Goal: Transaction & Acquisition: Purchase product/service

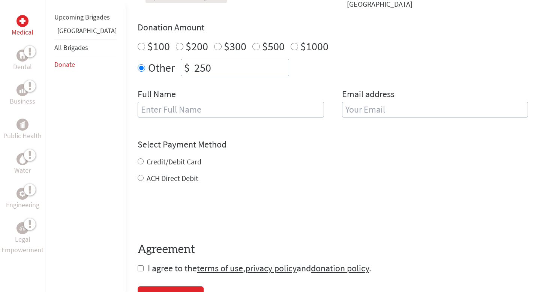
scroll to position [262, 0]
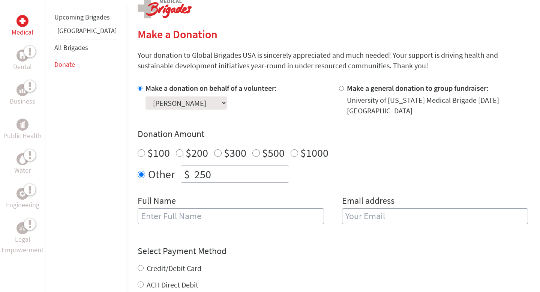
scroll to position [159, 0]
click at [167, 219] on input "text" at bounding box center [231, 216] width 186 height 16
type input "[PERSON_NAME]"
click at [342, 217] on input "email" at bounding box center [435, 216] width 186 height 16
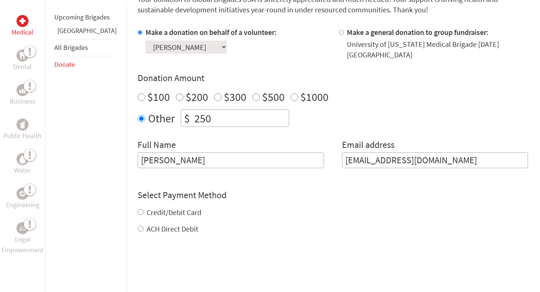
scroll to position [220, 0]
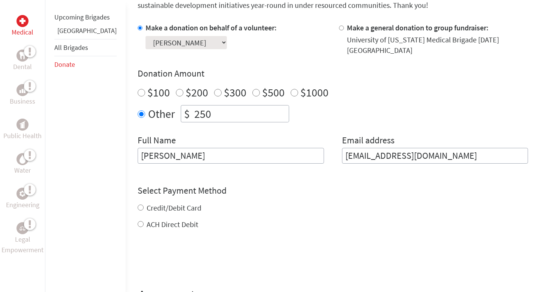
type input "[EMAIL_ADDRESS][DOMAIN_NAME]"
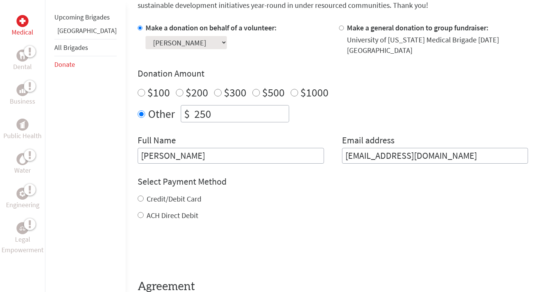
click at [151, 206] on div "Credit/Debit Card ACH Direct Debit" at bounding box center [333, 206] width 390 height 27
click at [138, 199] on input "Credit/Debit Card" at bounding box center [141, 198] width 6 height 6
radio input "true"
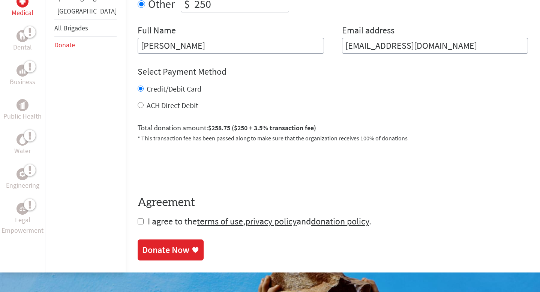
scroll to position [334, 0]
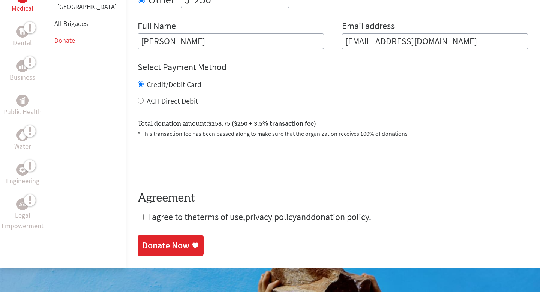
click at [138, 217] on input "checkbox" at bounding box center [141, 217] width 6 height 6
checkbox input "true"
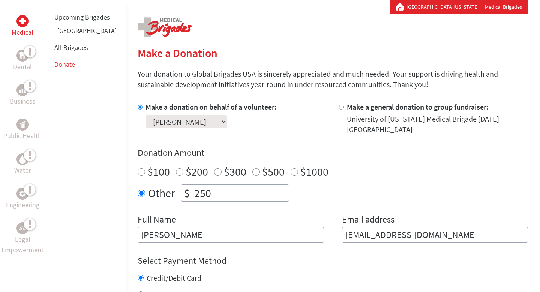
scroll to position [139, 0]
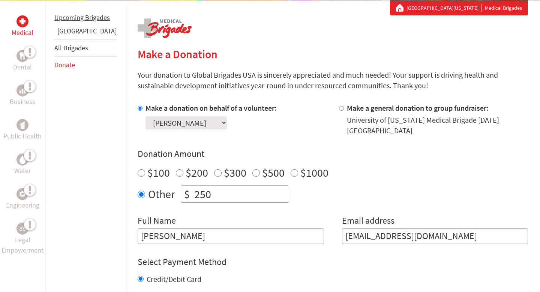
click at [67, 22] on li "Upcoming Brigades" at bounding box center [85, 17] width 62 height 16
click at [66, 22] on link "Upcoming Brigades" at bounding box center [81, 17] width 55 height 9
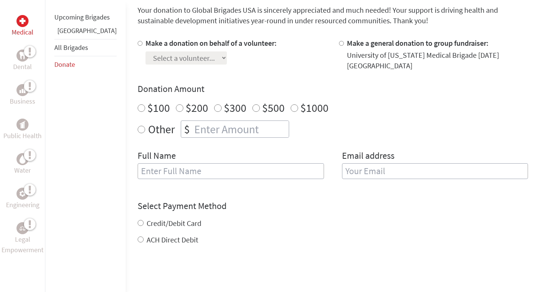
click at [230, 45] on label "Make a donation on behalf of a volunteer:" at bounding box center [210, 42] width 131 height 9
click at [142, 45] on input "Make a donation on behalf of a volunteer:" at bounding box center [140, 43] width 5 height 5
radio input "true"
click at [202, 54] on select "Select a volunteer... [PERSON_NAME] [PERSON_NAME] [PERSON_NAME] [PERSON_NAME] […" at bounding box center [185, 57] width 81 height 13
select select "D28F3EA0-9056-11F0-9E6E-42010A400005"
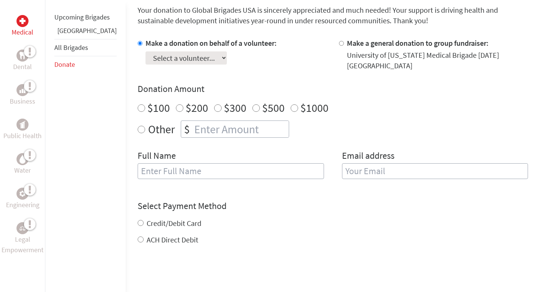
click at [145, 51] on select "Select a volunteer... [PERSON_NAME] [PERSON_NAME] [PERSON_NAME] [PERSON_NAME] […" at bounding box center [185, 57] width 81 height 13
radio input "true"
click at [193, 129] on input "number" at bounding box center [241, 129] width 96 height 16
type input "250"
click at [329, 84] on h4 "Donation Amount" at bounding box center [333, 89] width 390 height 12
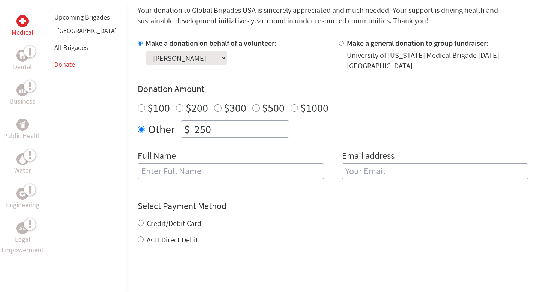
click at [216, 174] on input "text" at bounding box center [231, 171] width 186 height 16
type input "[PERSON_NAME]"
click at [368, 166] on input "email" at bounding box center [435, 171] width 186 height 16
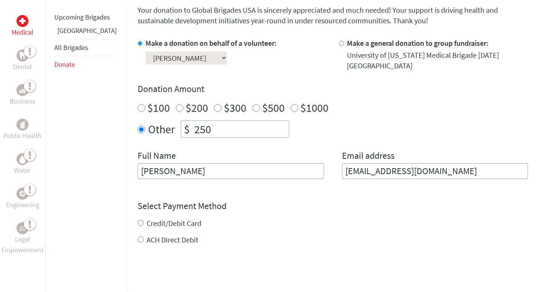
type input "[EMAIL_ADDRESS][DOMAIN_NAME]"
click at [165, 225] on div "Credit/Debit Card ACH Direct Debit" at bounding box center [333, 231] width 390 height 27
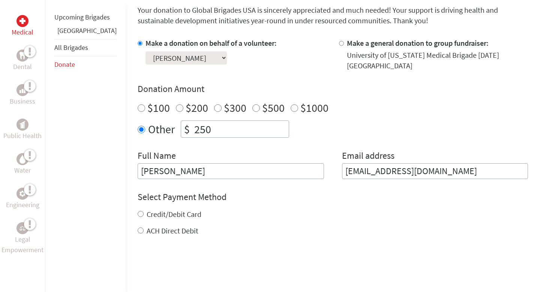
click at [152, 215] on label "Credit/Debit Card" at bounding box center [174, 213] width 55 height 9
click at [144, 215] on input "Credit/Debit Card" at bounding box center [141, 214] width 6 height 6
radio input "true"
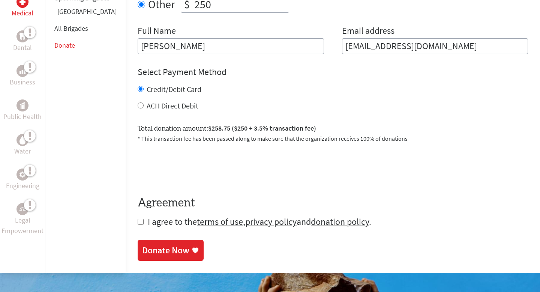
scroll to position [364, 0]
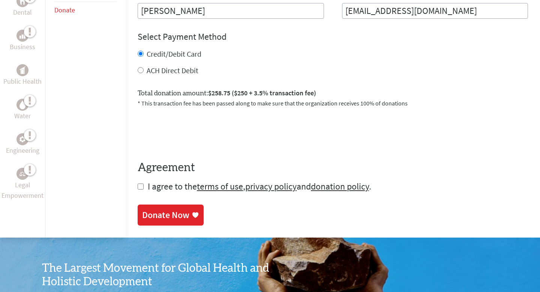
click at [138, 185] on input "checkbox" at bounding box center [141, 186] width 6 height 6
checkbox input "true"
click at [142, 215] on div "Donate Now" at bounding box center [165, 216] width 47 height 12
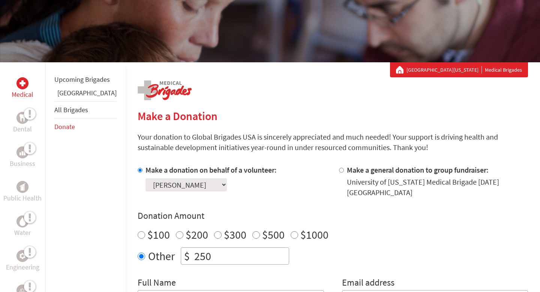
scroll to position [121, 0]
